Goal: Information Seeking & Learning: Understand process/instructions

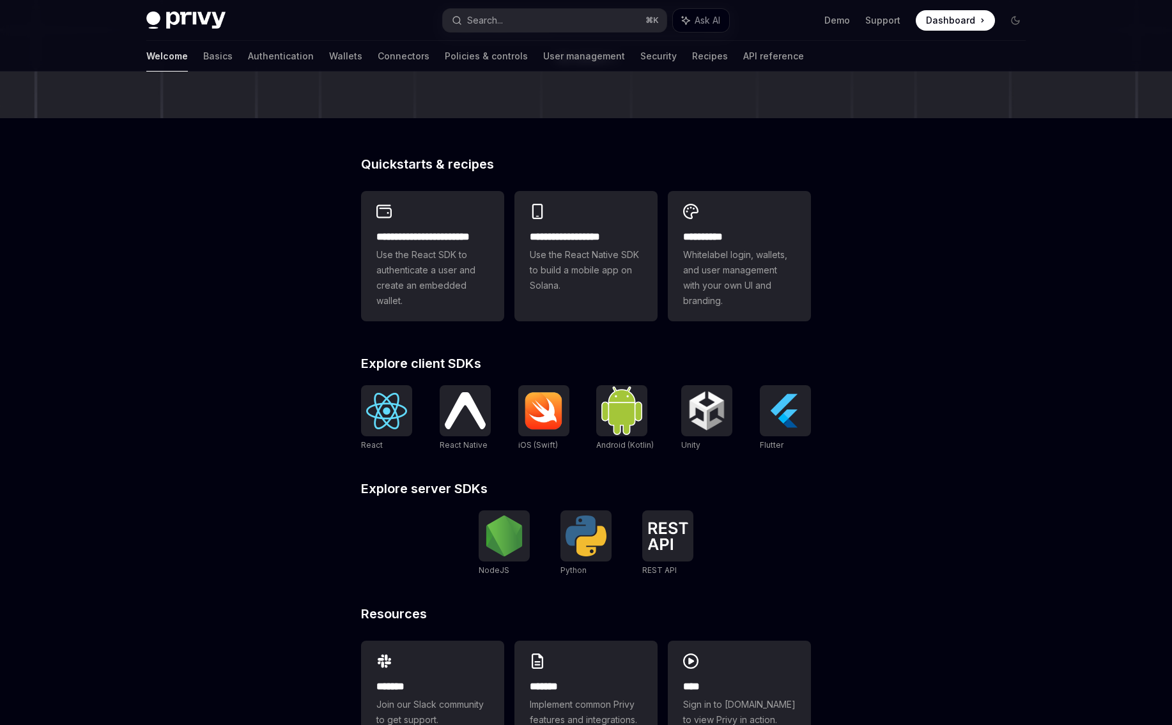
scroll to position [247, 0]
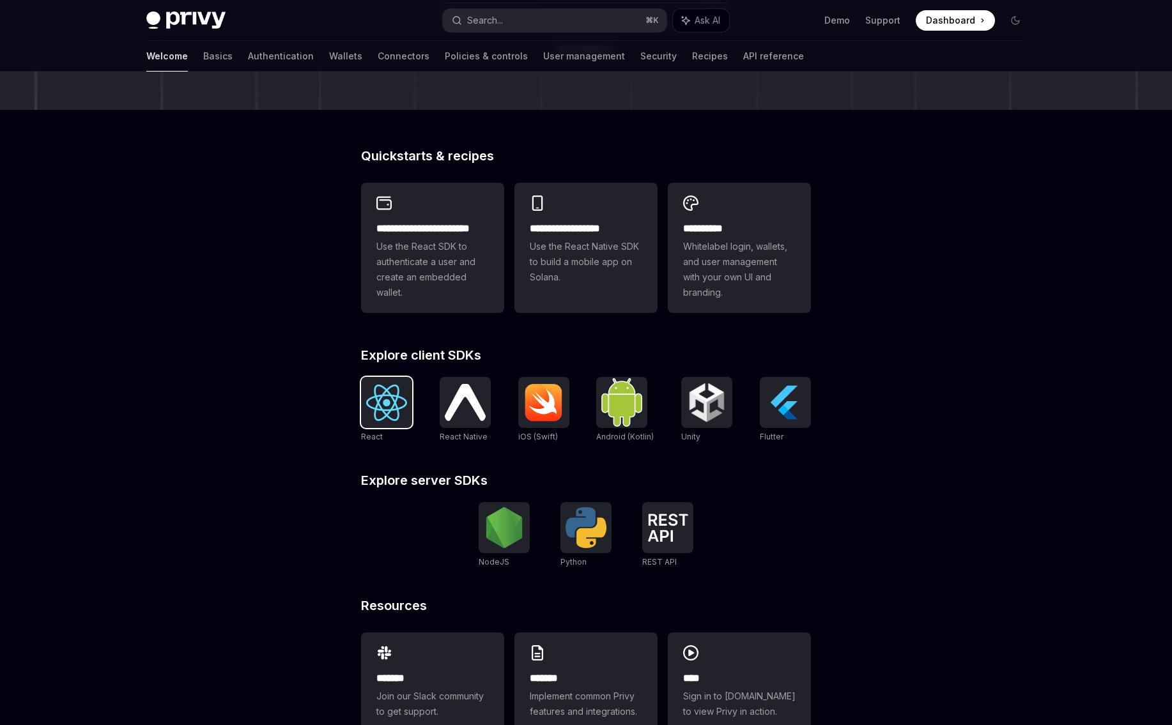
click at [374, 417] on img at bounding box center [386, 403] width 41 height 36
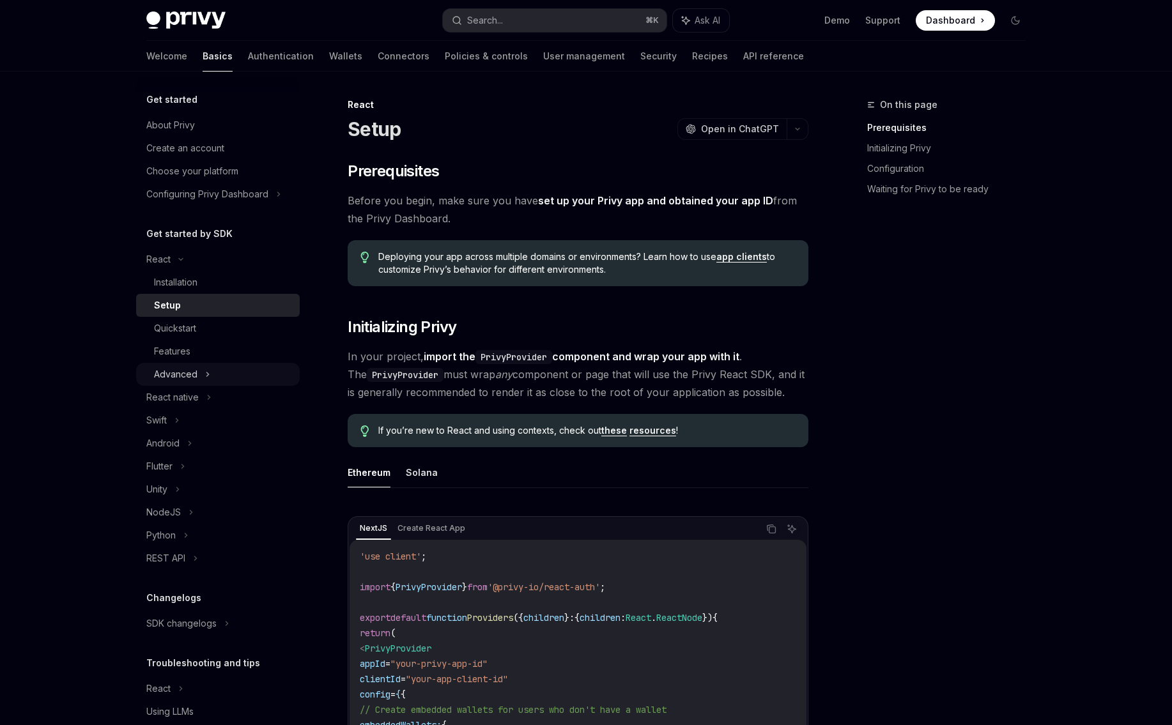
click at [222, 377] on div "Advanced" at bounding box center [218, 374] width 164 height 23
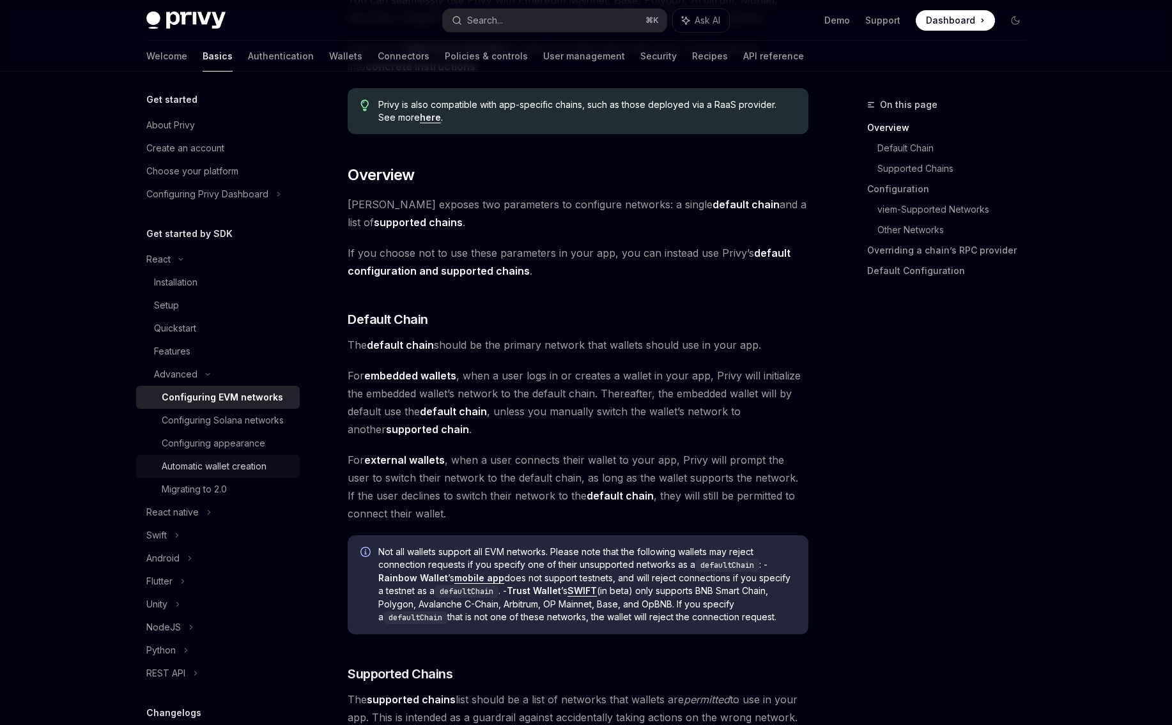
scroll to position [203, 0]
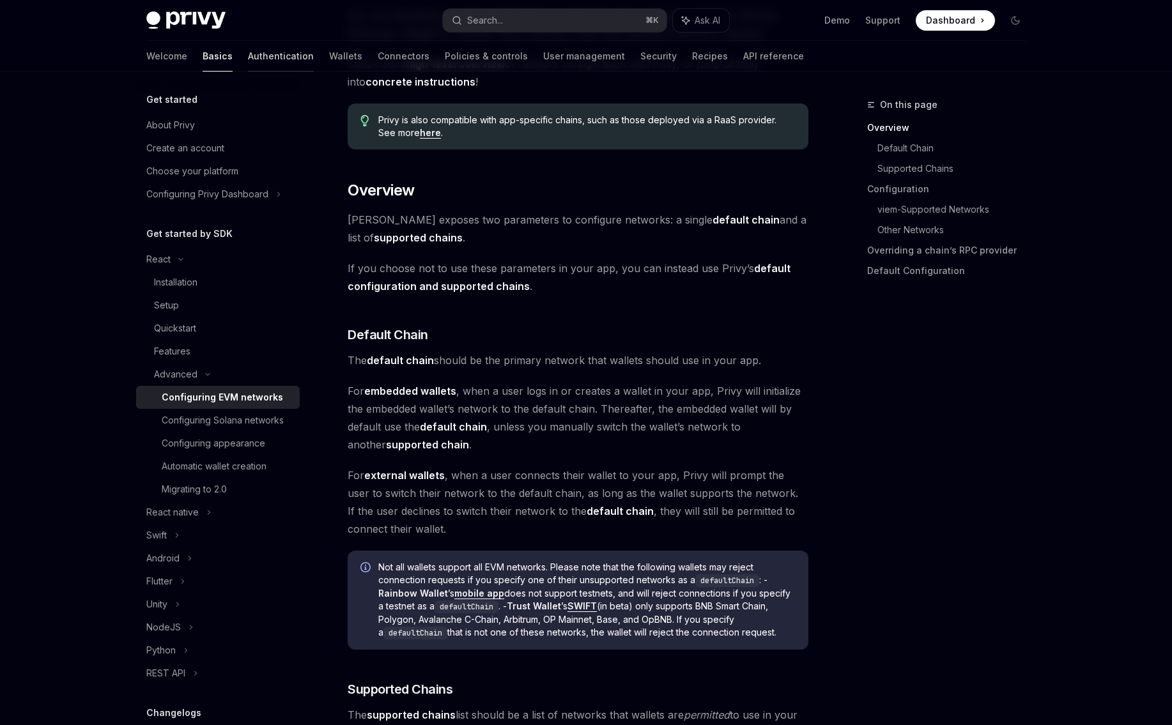
click at [248, 55] on link "Authentication" at bounding box center [281, 56] width 66 height 31
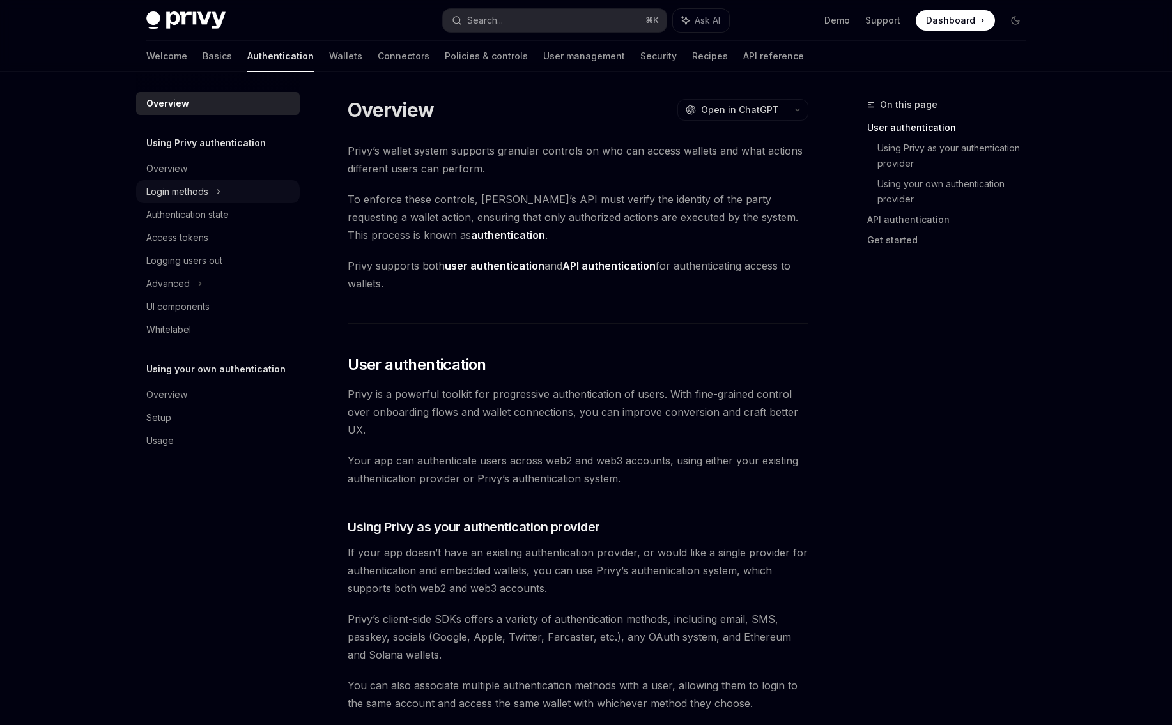
click at [203, 194] on div "Login methods" at bounding box center [177, 191] width 62 height 15
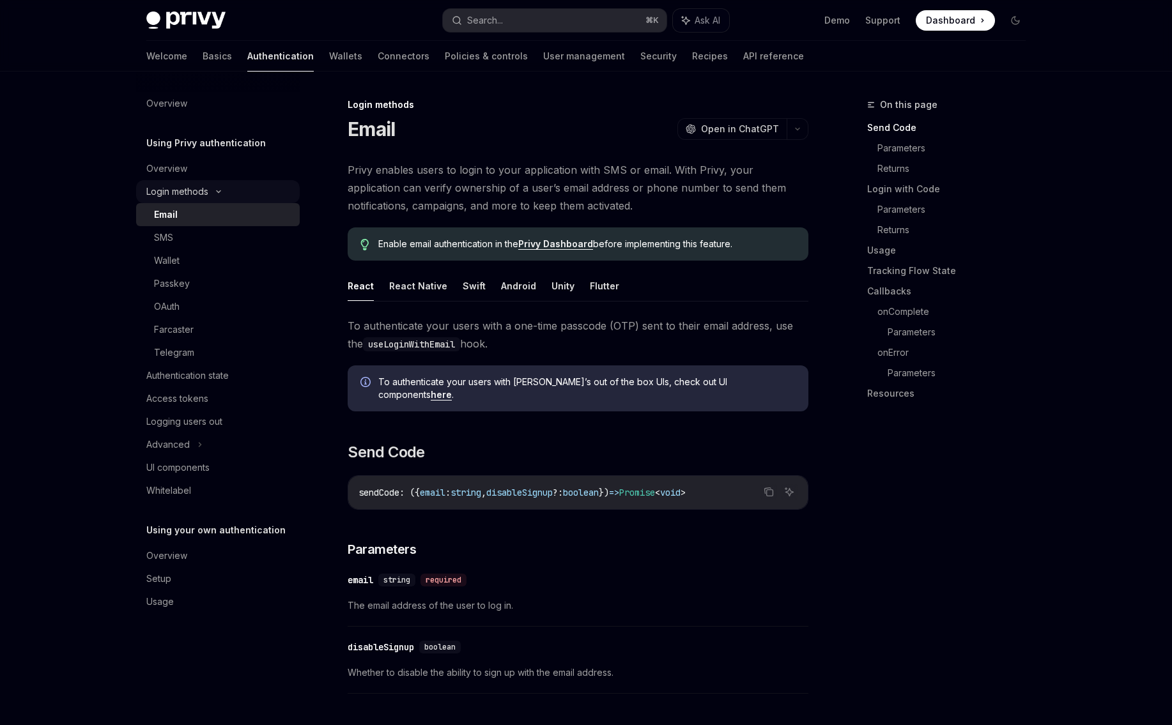
click at [224, 193] on icon at bounding box center [218, 191] width 15 height 5
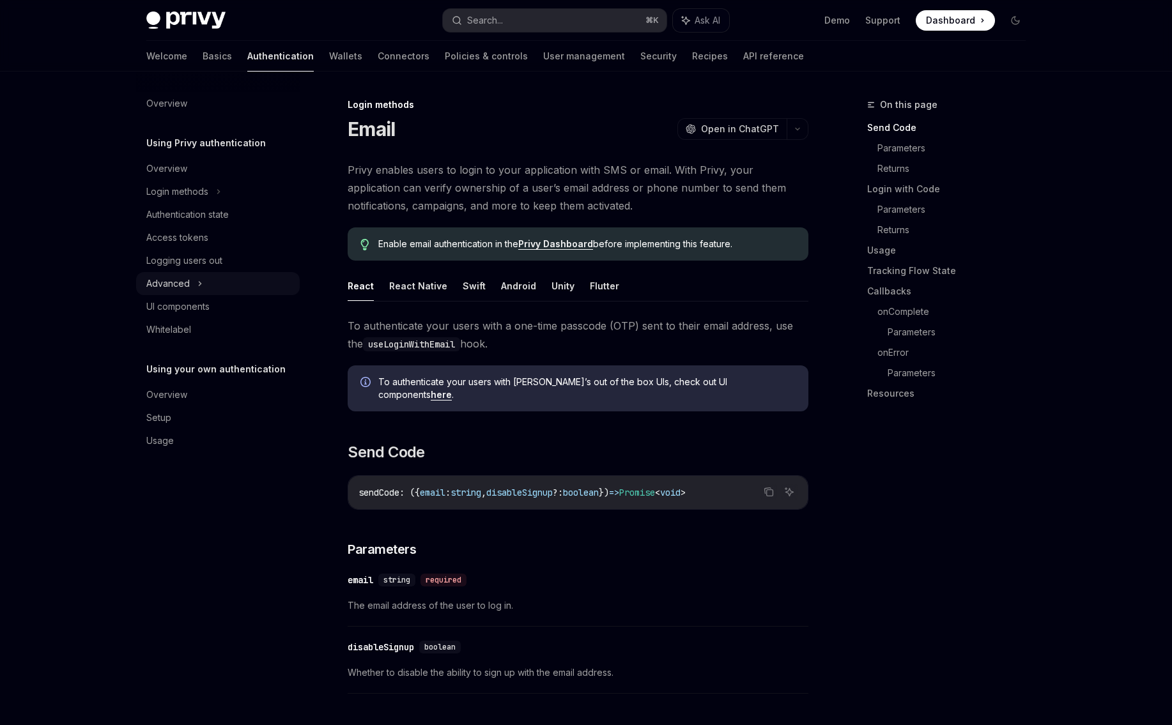
click at [210, 281] on div "Advanced" at bounding box center [218, 283] width 164 height 23
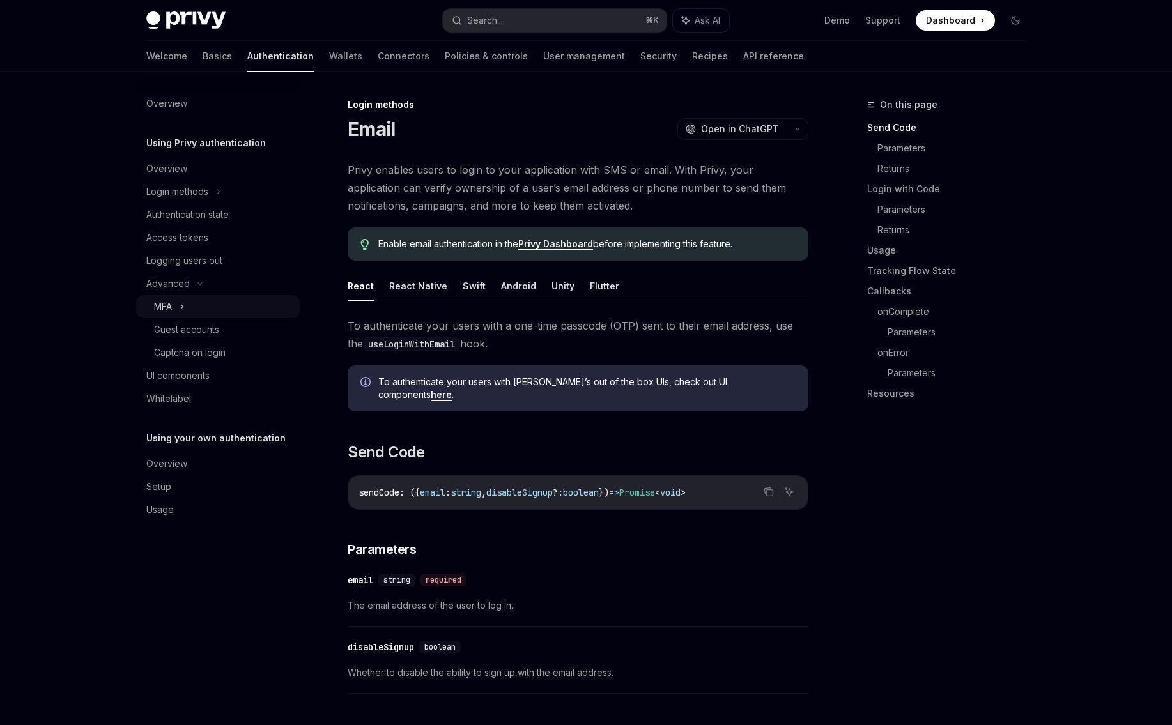
click at [210, 305] on div "MFA" at bounding box center [218, 306] width 164 height 23
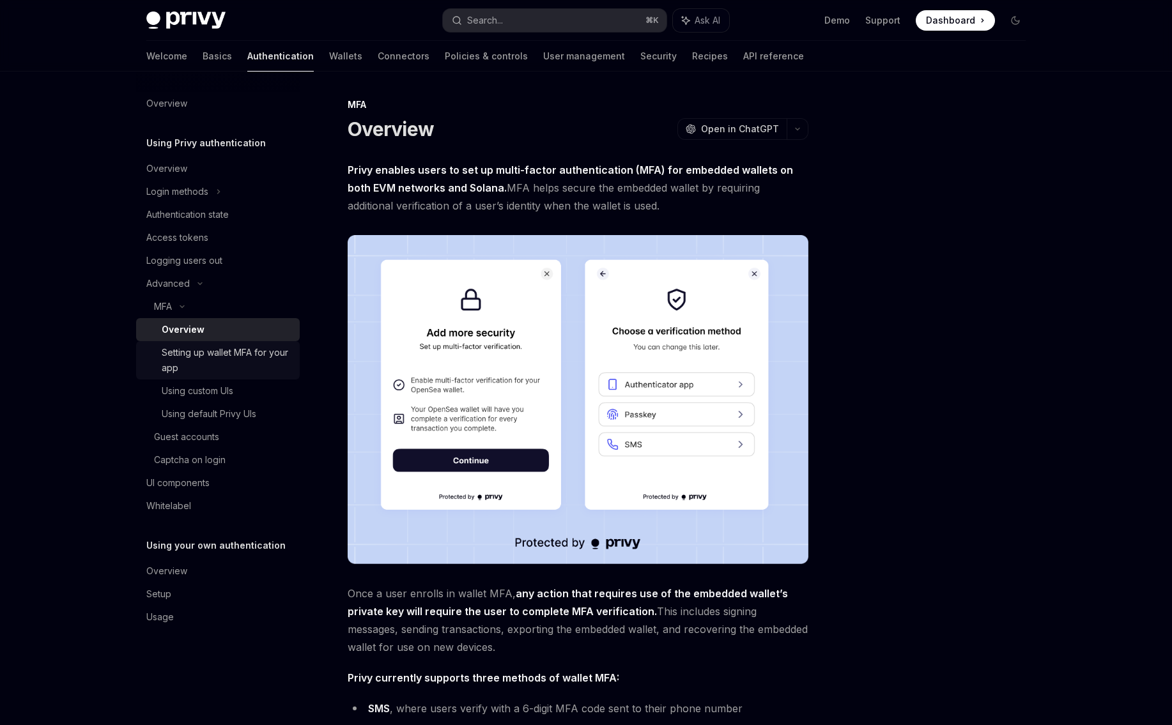
click at [212, 352] on div "Setting up wallet MFA for your app" at bounding box center [227, 360] width 130 height 31
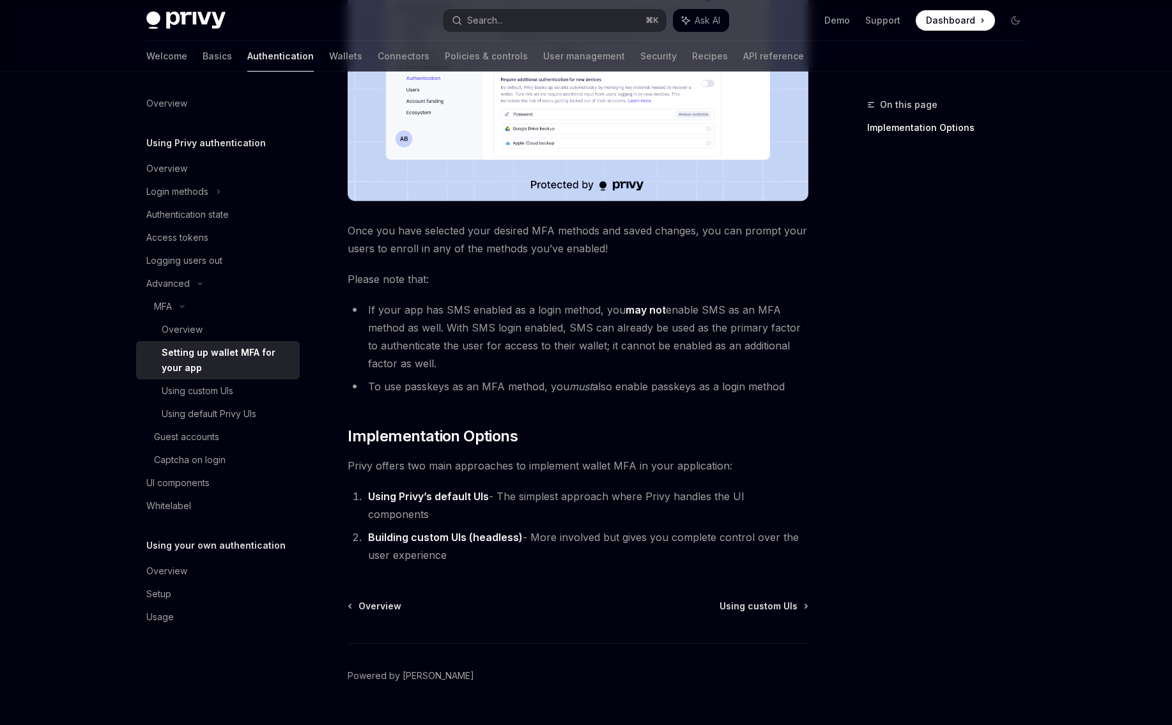
scroll to position [391, 0]
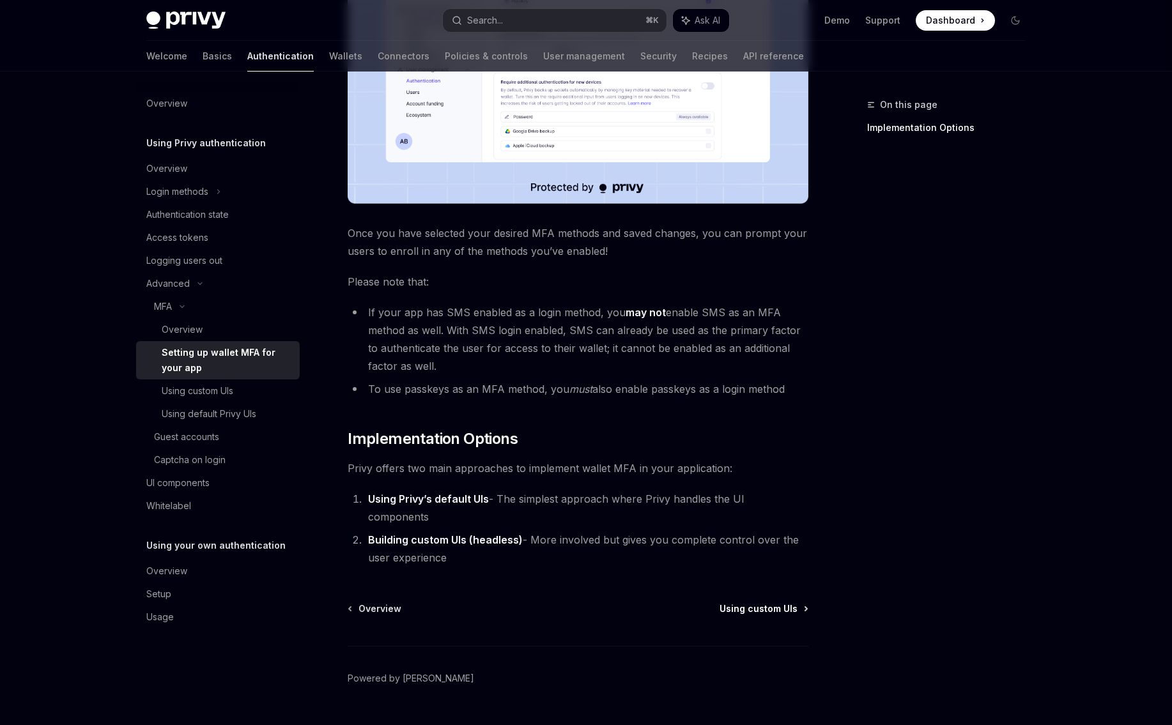
click at [782, 603] on span "Using custom UIs" at bounding box center [759, 609] width 78 height 13
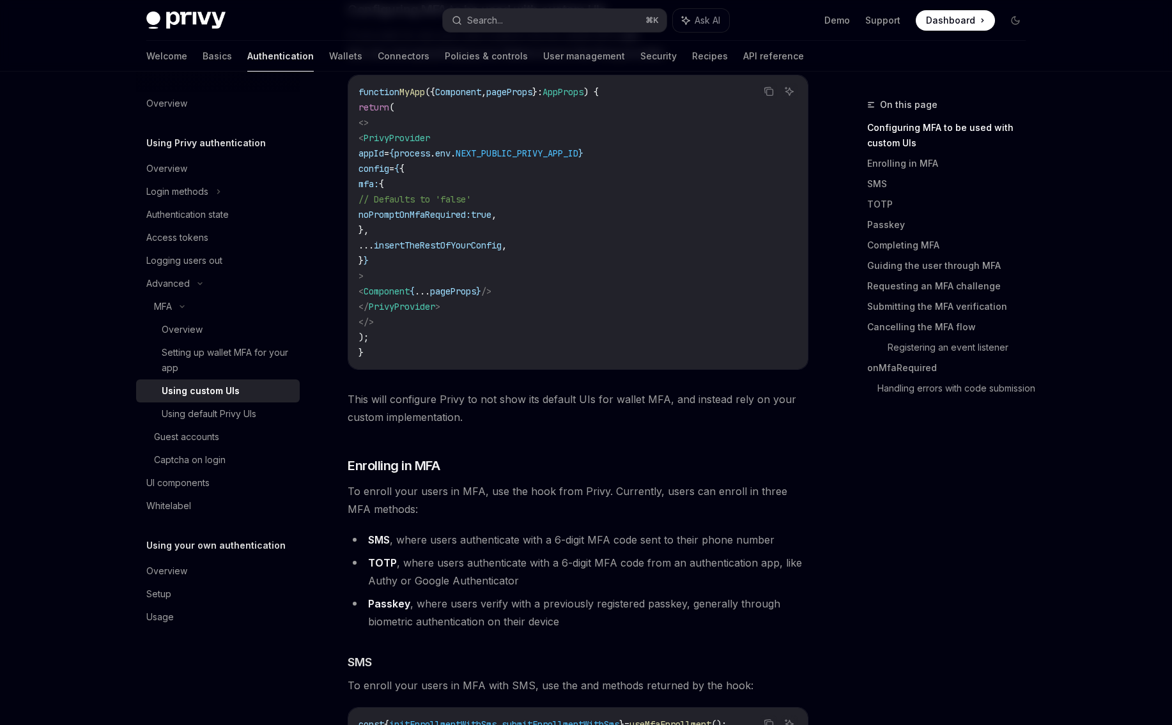
scroll to position [365, 0]
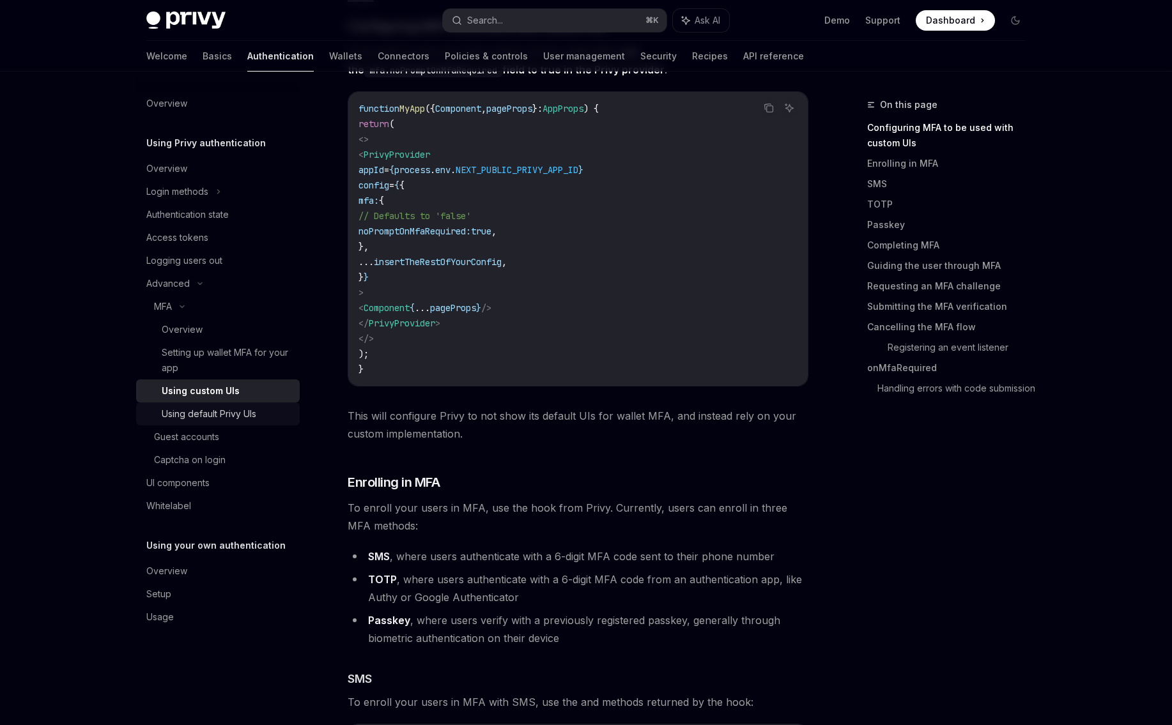
click at [193, 410] on div "Using default Privy UIs" at bounding box center [209, 413] width 95 height 15
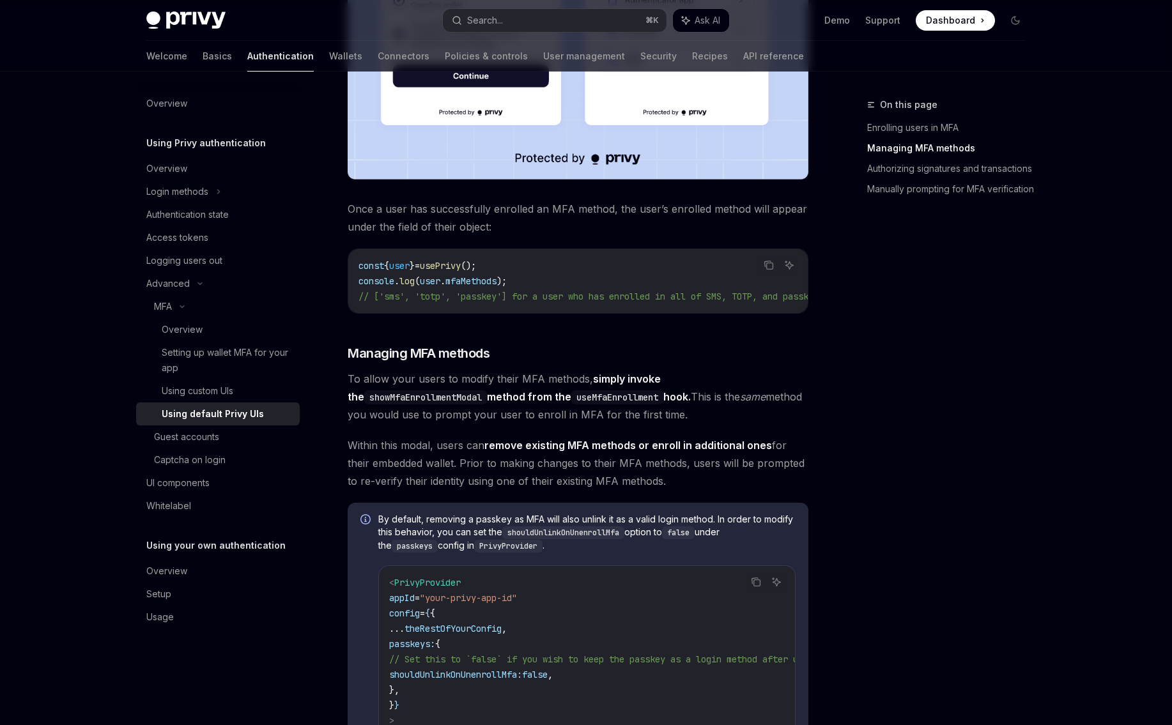
scroll to position [624, 0]
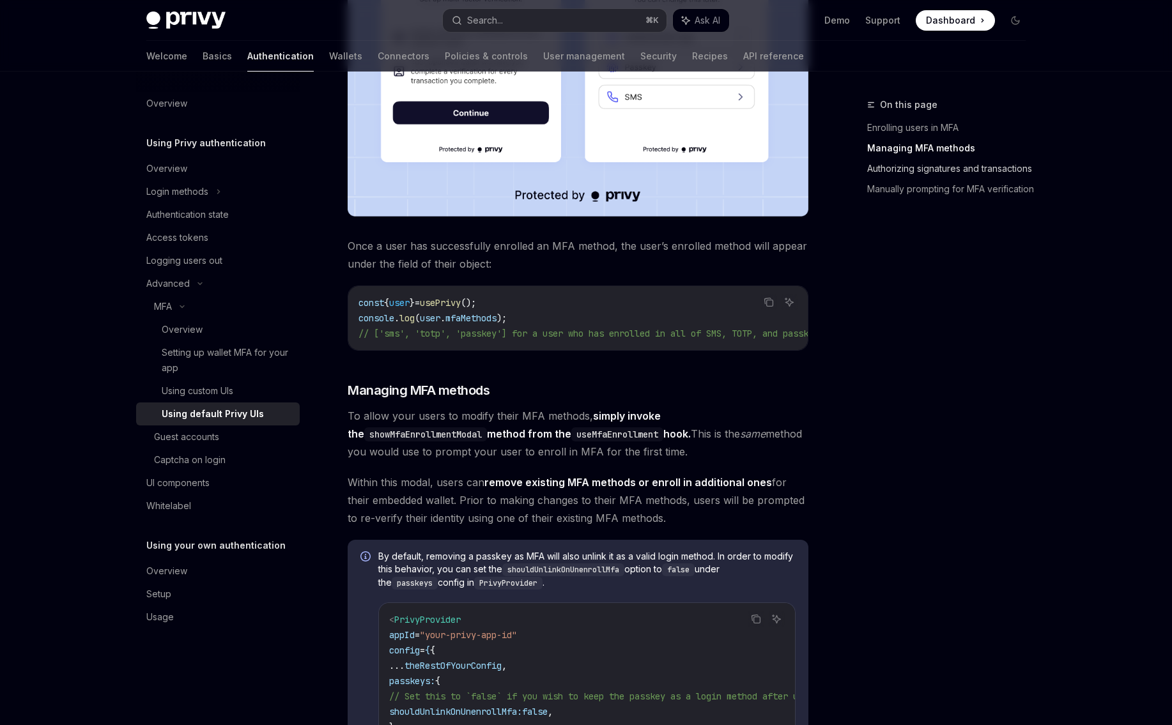
click at [926, 172] on link "Authorizing signatures and transactions" at bounding box center [951, 168] width 169 height 20
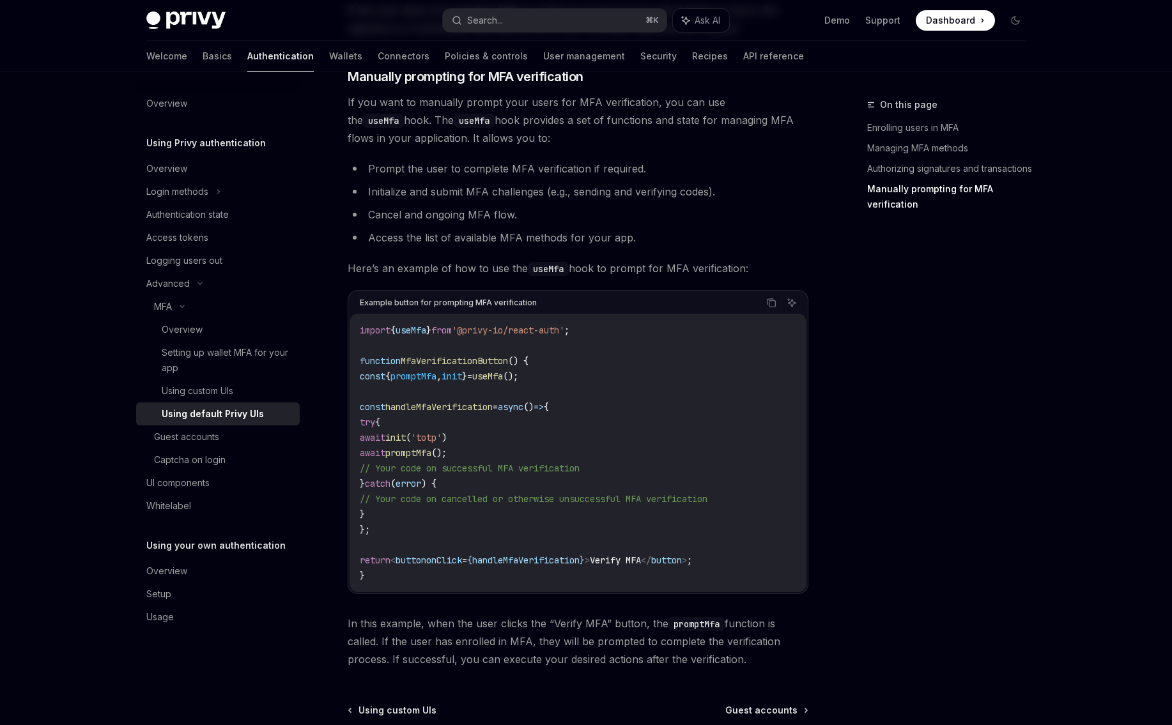
scroll to position [2172, 0]
click at [878, 311] on div "On this page Enrolling users in MFA Managing MFA methods Authorizing signatures…" at bounding box center [939, 411] width 194 height 628
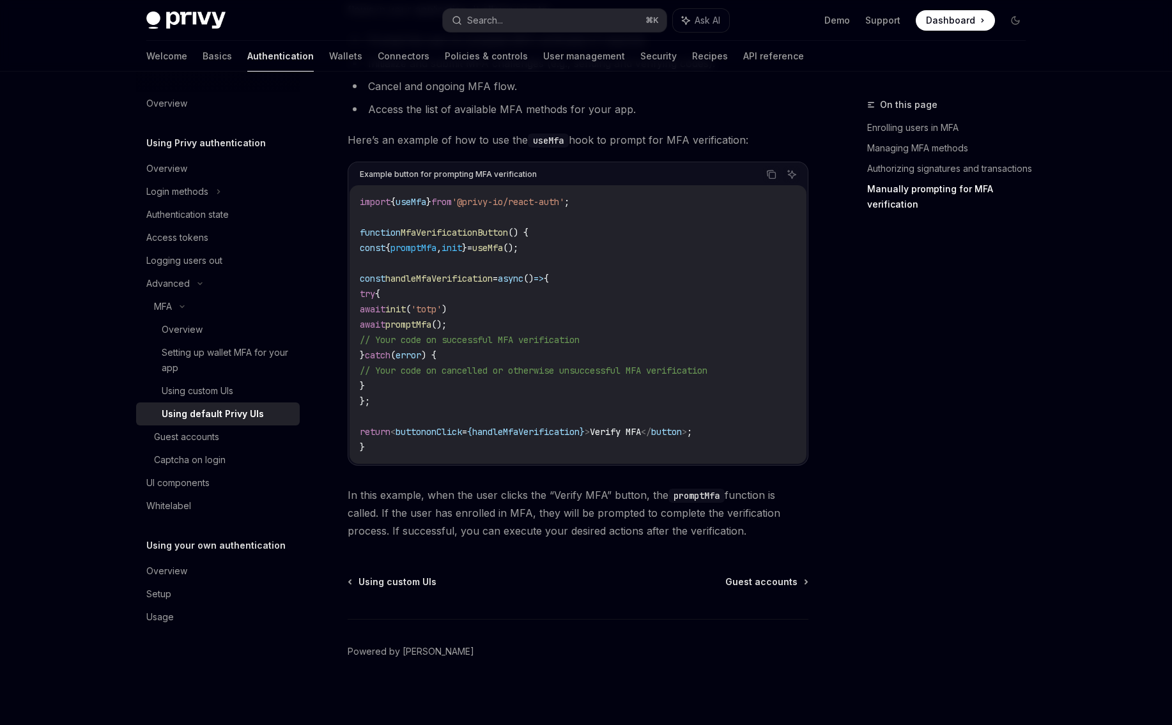
scroll to position [2317, 0]
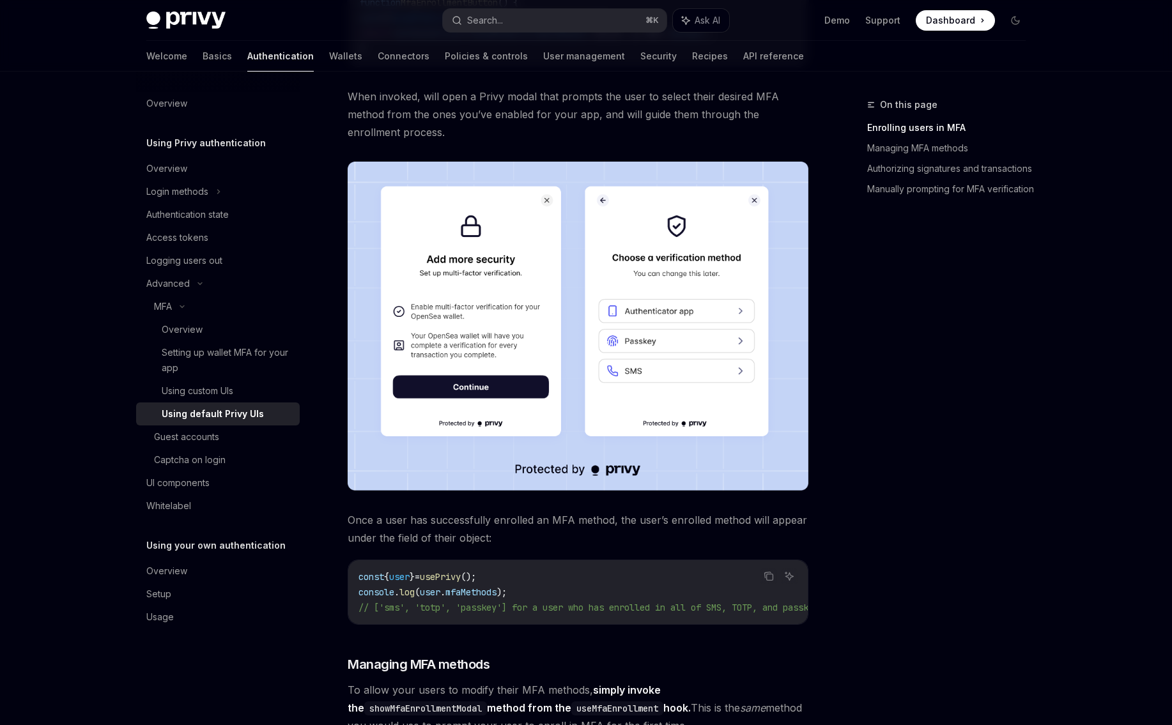
scroll to position [337, 0]
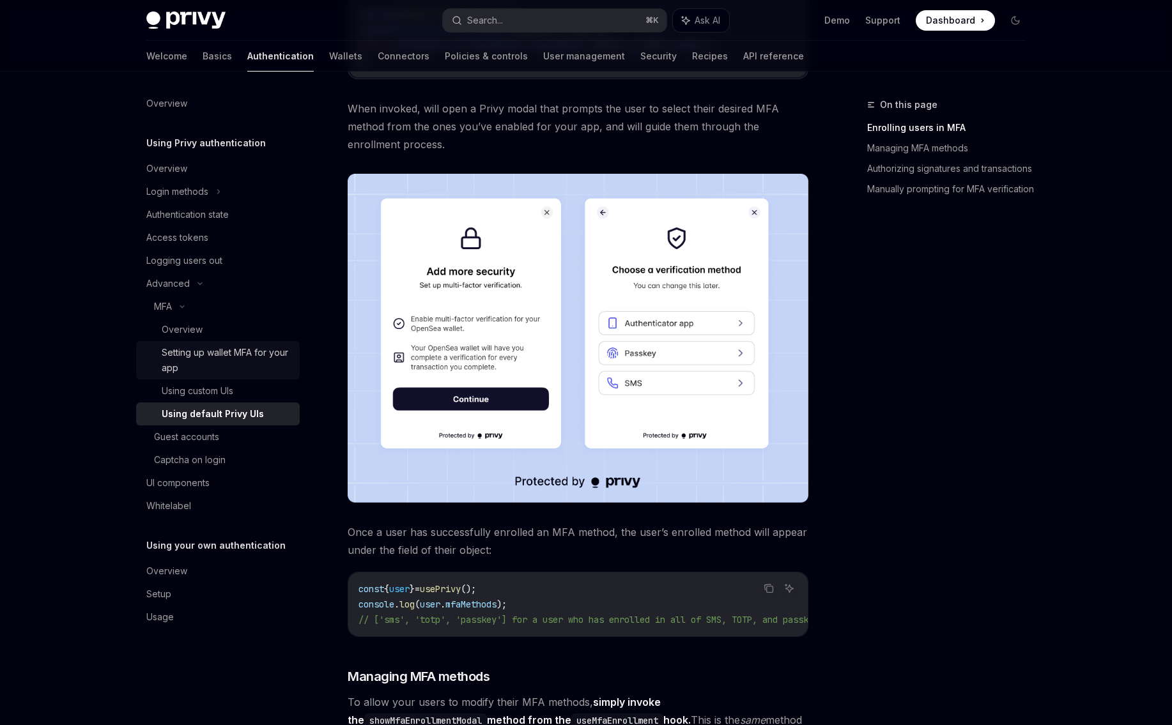
click at [208, 357] on div "Setting up wallet MFA for your app" at bounding box center [227, 360] width 130 height 31
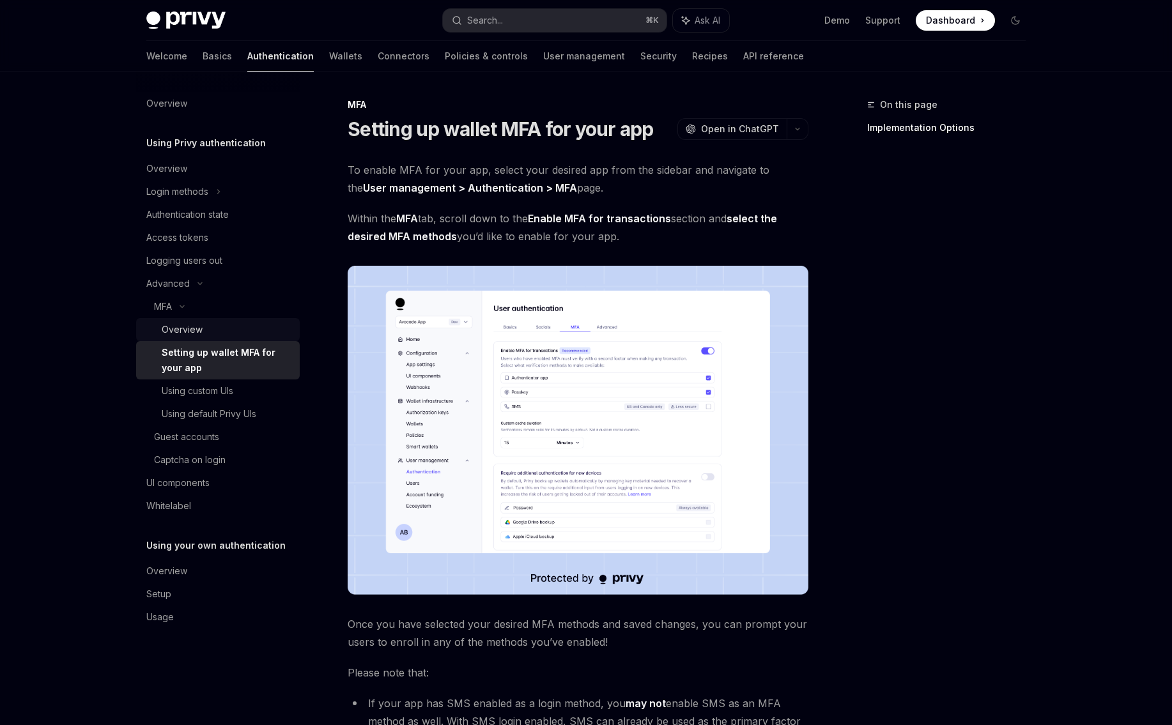
click at [192, 330] on div "Overview" at bounding box center [182, 329] width 41 height 15
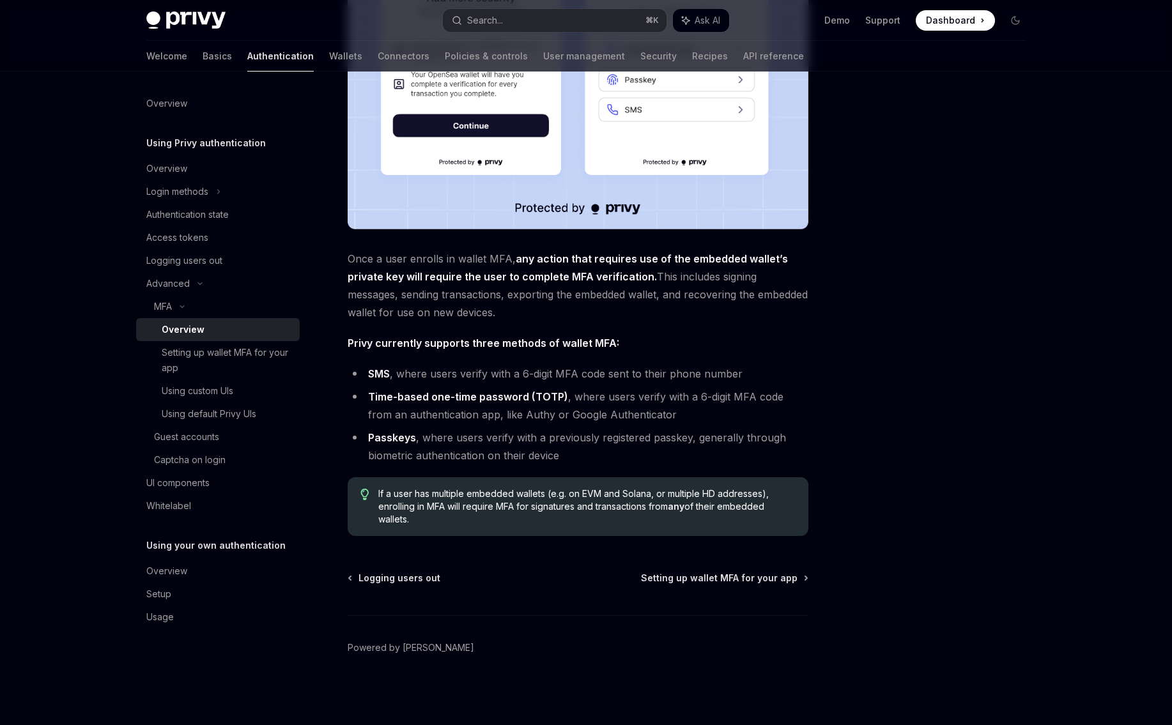
scroll to position [336, 0]
drag, startPoint x: 348, startPoint y: 173, endPoint x: 738, endPoint y: 525, distance: 524.4
click at [738, 525] on div "Privy enables users to set up multi-factor authentication (MFA) for embedded wa…" at bounding box center [578, 181] width 461 height 710
copy div "Privy enables users to set up multi-factor authentication (MFA) for embedded wa…"
click at [220, 354] on div "Setting up wallet MFA for your app" at bounding box center [227, 360] width 130 height 31
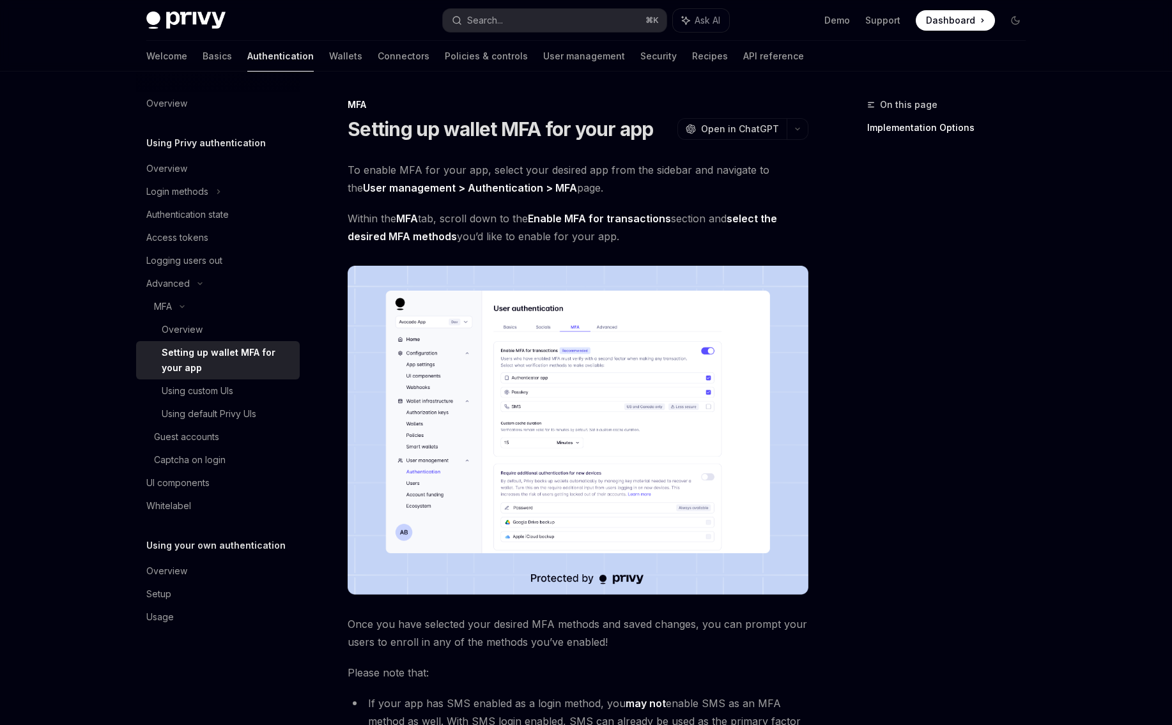
drag, startPoint x: 901, startPoint y: 363, endPoint x: 861, endPoint y: 345, distance: 44.1
click at [901, 363] on div "On this page Implementation Options" at bounding box center [939, 411] width 194 height 628
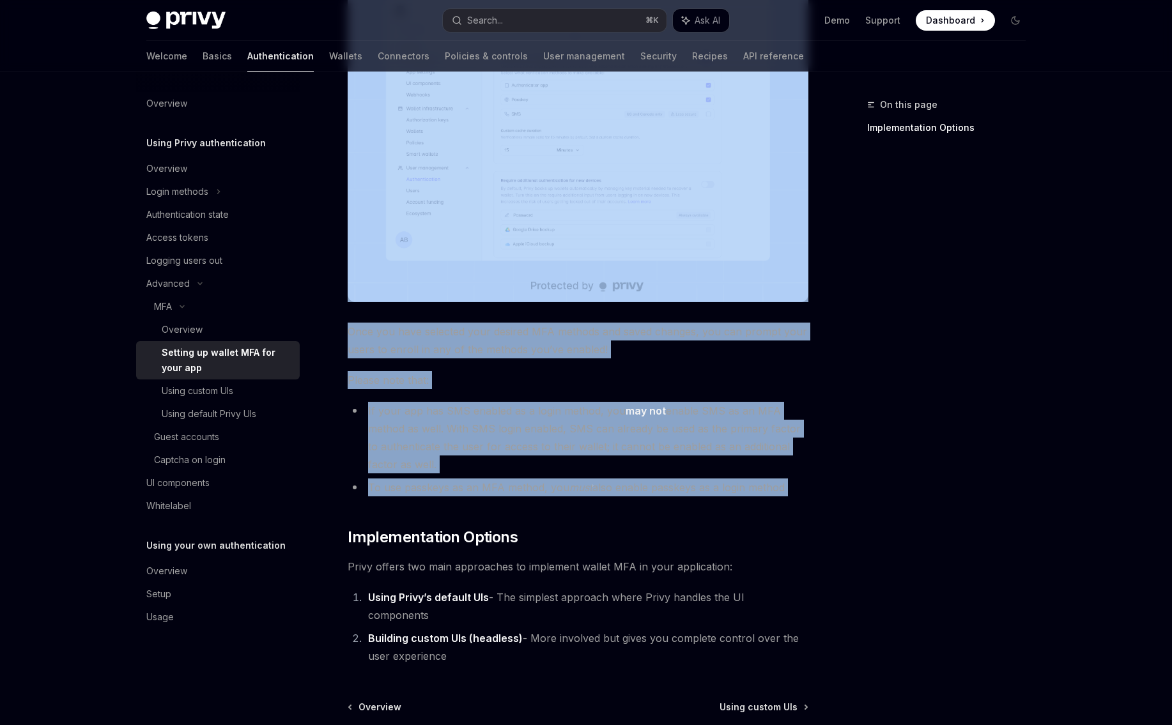
scroll to position [355, 0]
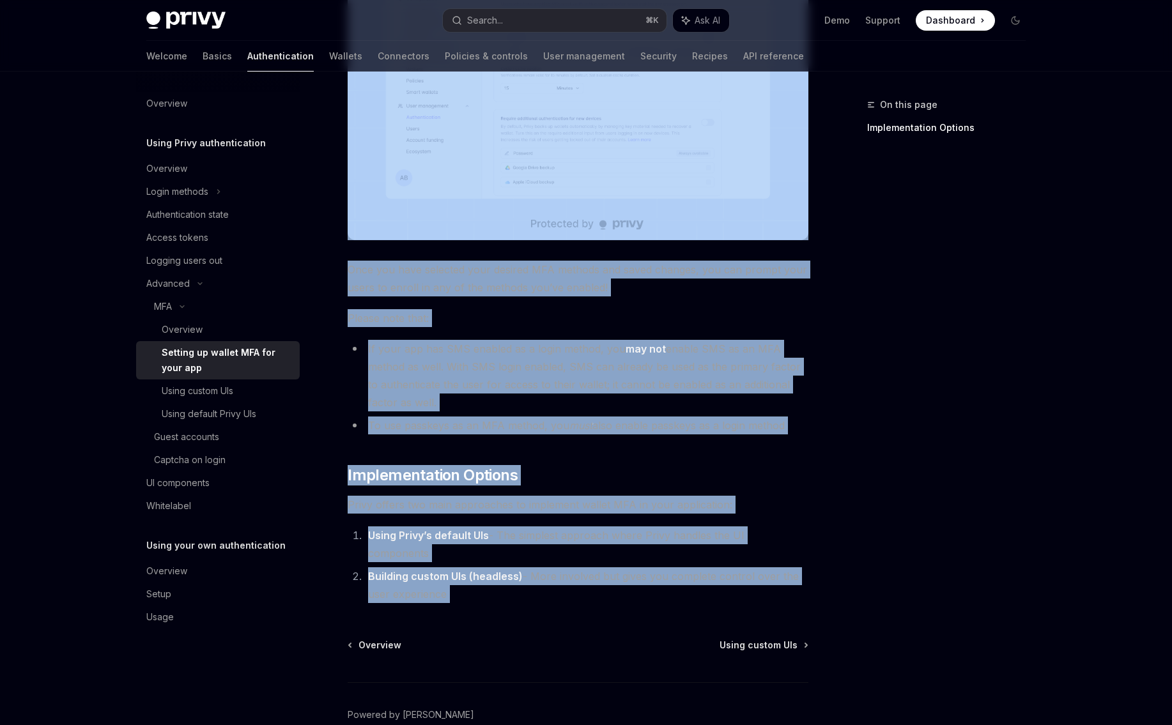
drag, startPoint x: 348, startPoint y: 169, endPoint x: 515, endPoint y: 586, distance: 449.1
click at [515, 586] on div "MFA Setting up wallet MFA for your app OpenAI Open in ChatGPT OpenAI Open in Ch…" at bounding box center [458, 267] width 706 height 1051
copy div "To enable MFA for your app, select your desired app from the sidebar and naviga…"
click at [200, 415] on div "Using default Privy UIs" at bounding box center [209, 413] width 95 height 15
type textarea "*"
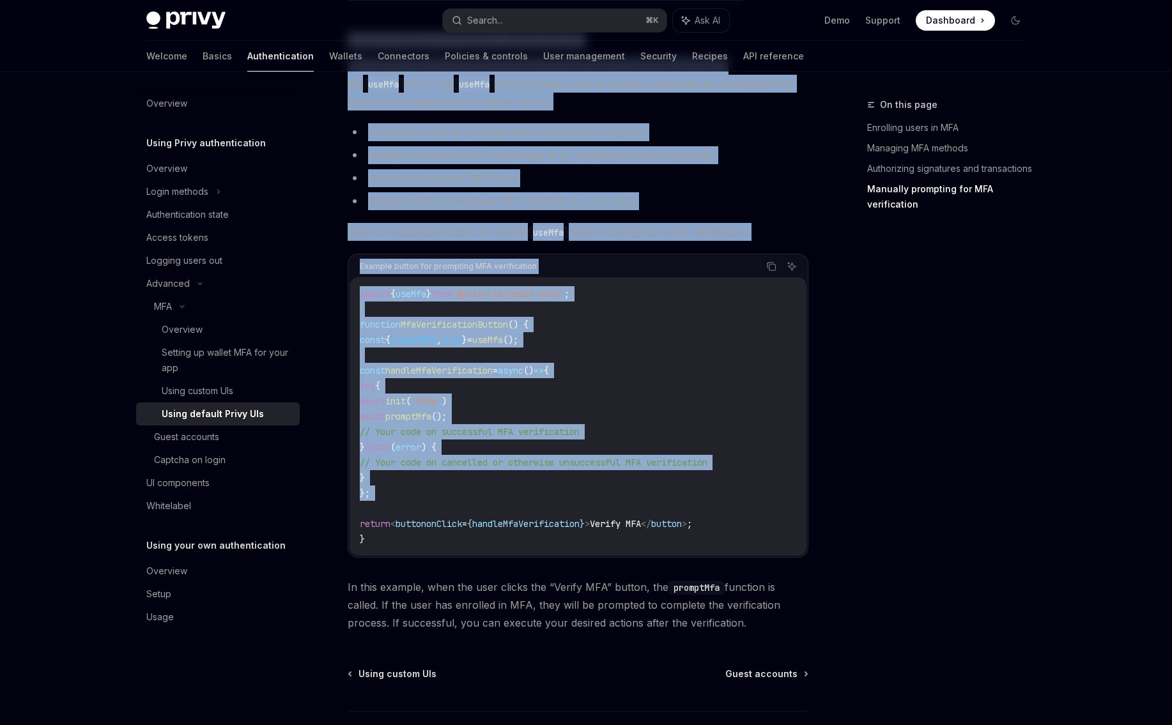
scroll to position [2317, 0]
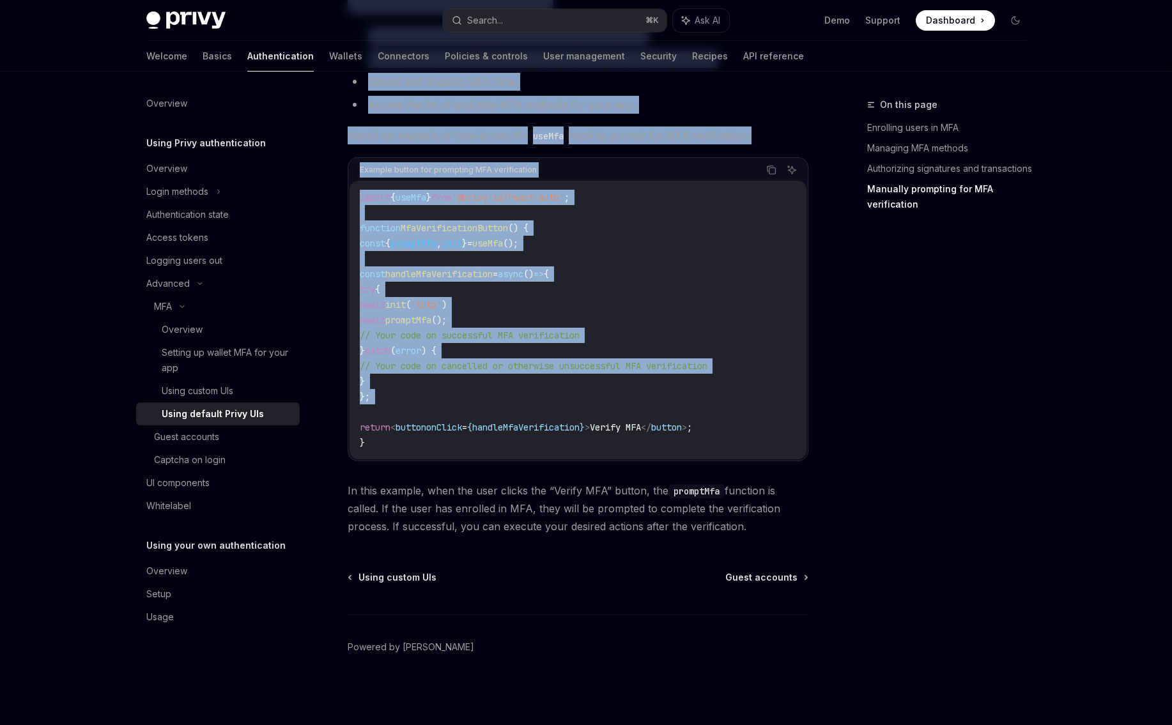
drag, startPoint x: 350, startPoint y: 216, endPoint x: 756, endPoint y: 532, distance: 514.2
copy div "Enrolling users in MFA Once you have enabled MFA for your app, to prompt your u…"
